Goal: Register for event/course

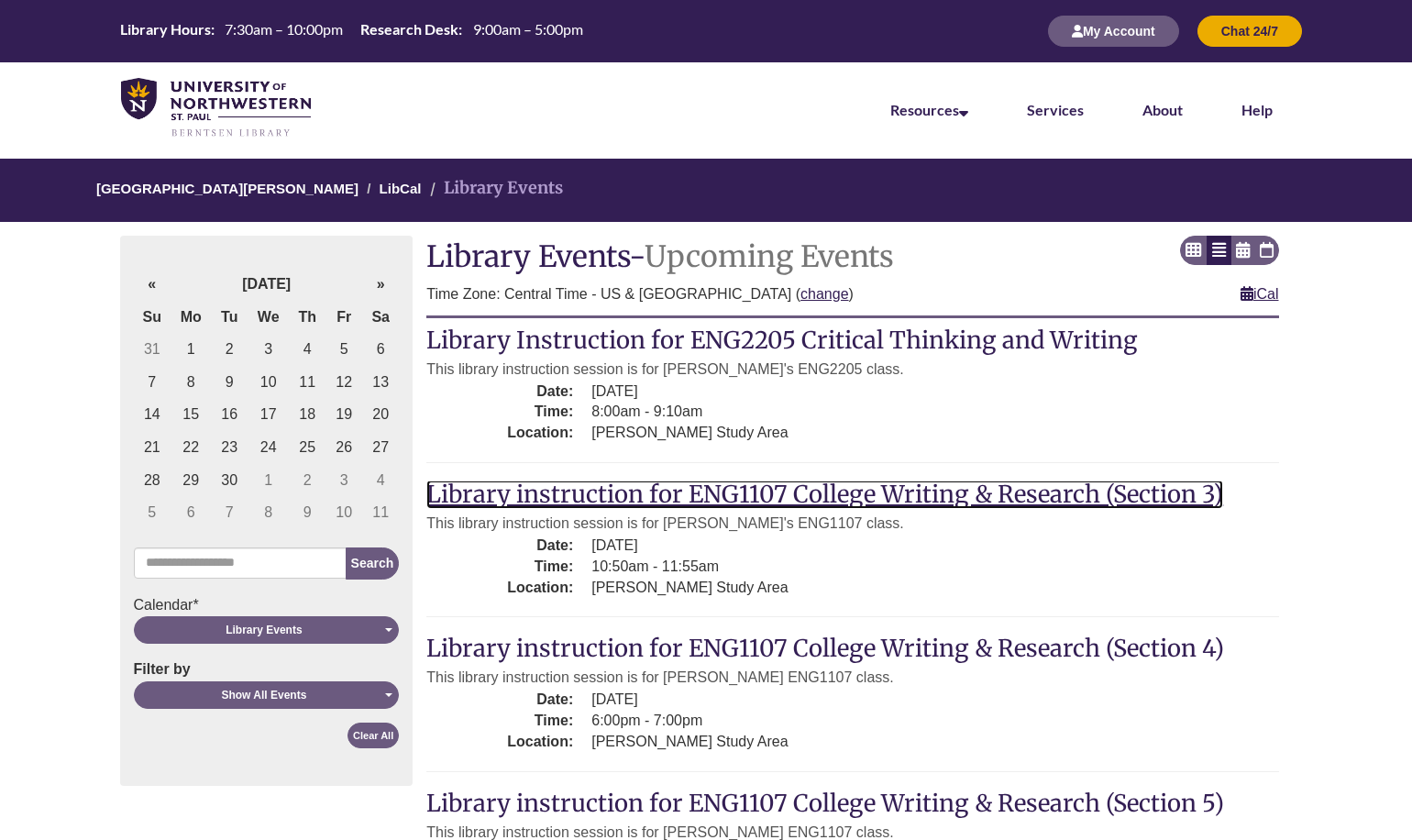
click at [759, 490] on link "Library instruction for ENG1107 College Writing & Research (Section 3)" at bounding box center [825, 493] width 797 height 30
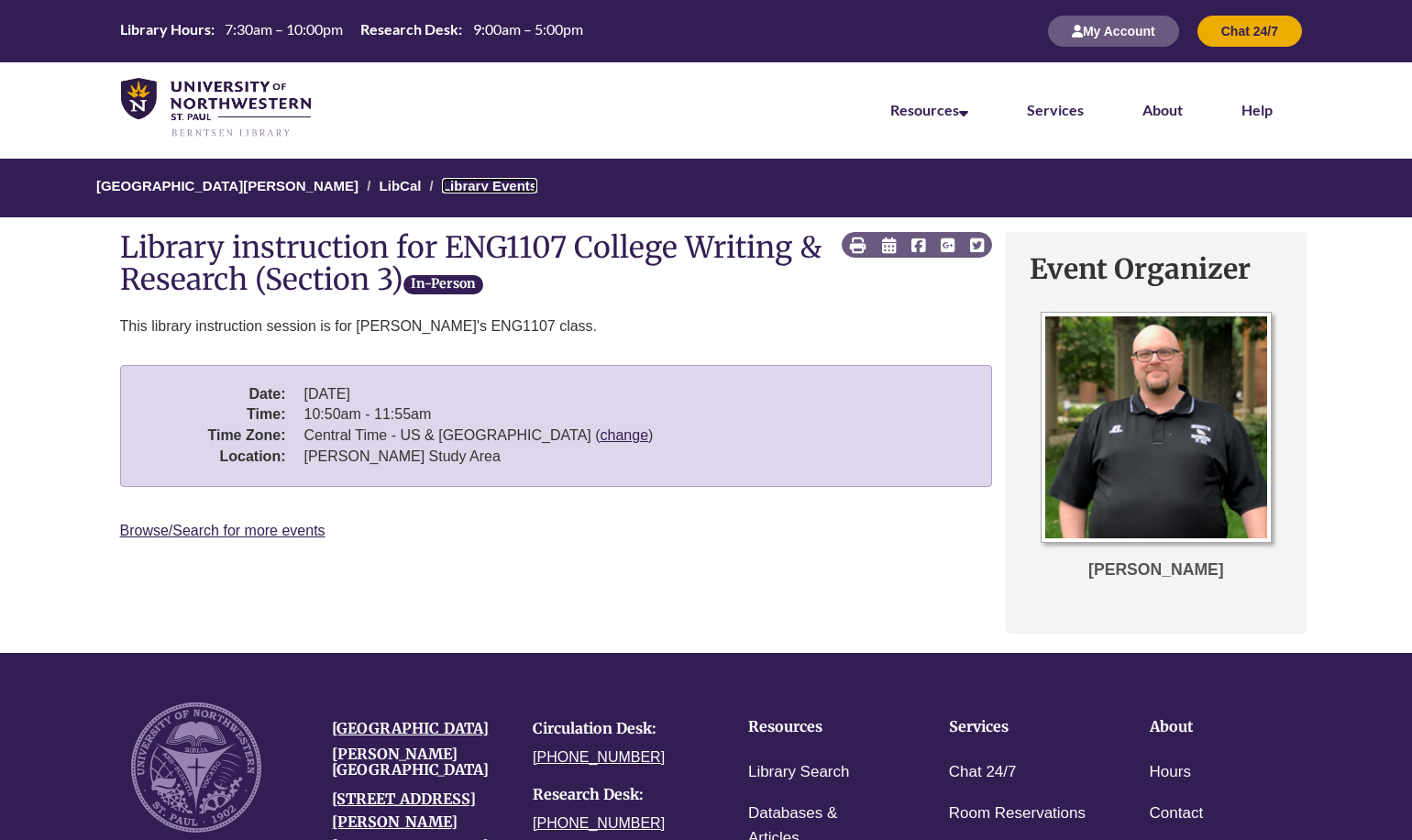
click at [467, 186] on link "Library Events" at bounding box center [490, 186] width 95 height 15
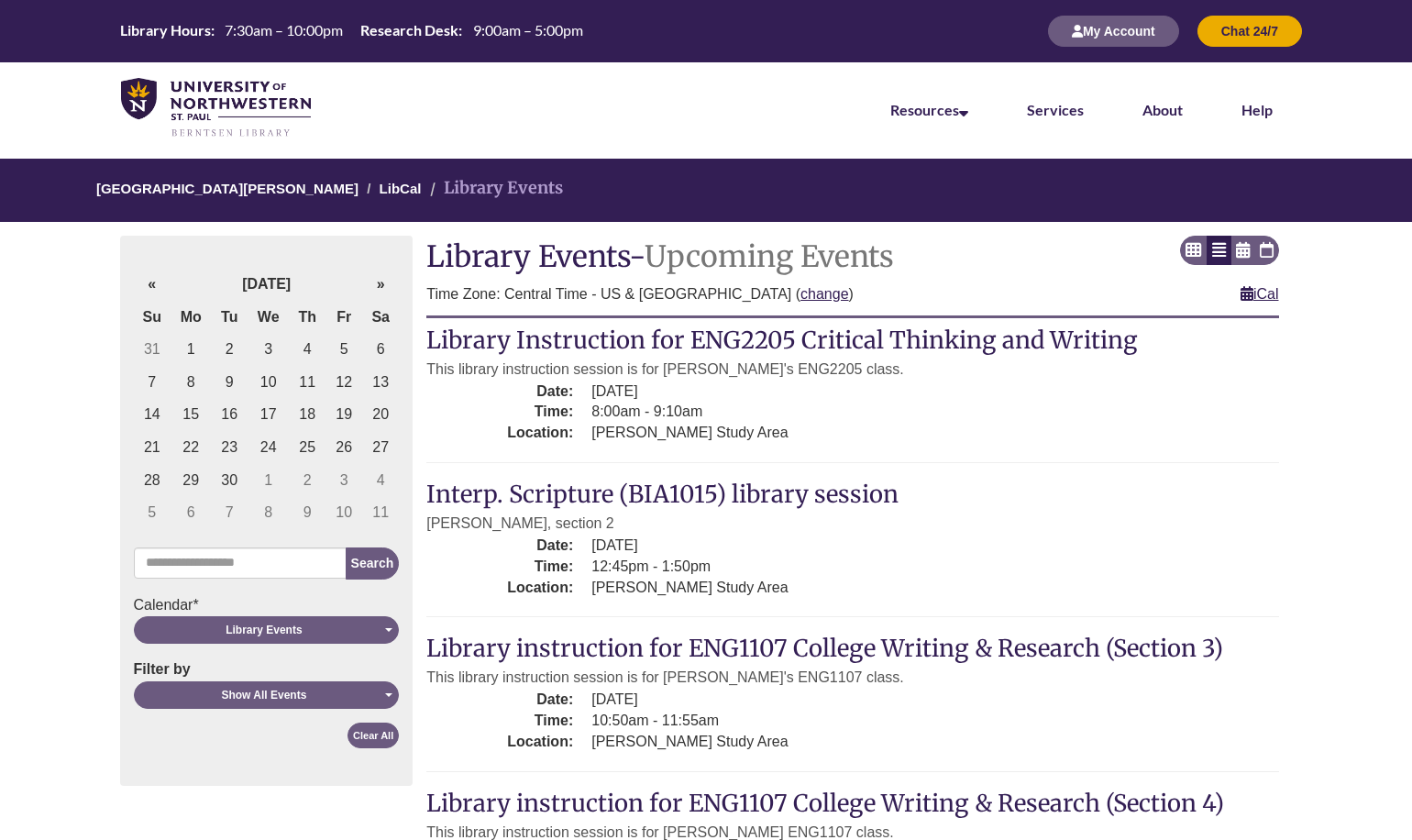
click at [212, 108] on img at bounding box center [215, 109] width 190 height 61
